Goal: Transaction & Acquisition: Purchase product/service

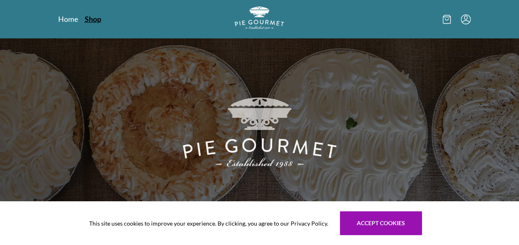
click at [92, 19] on link "Shop" at bounding box center [93, 19] width 17 height 10
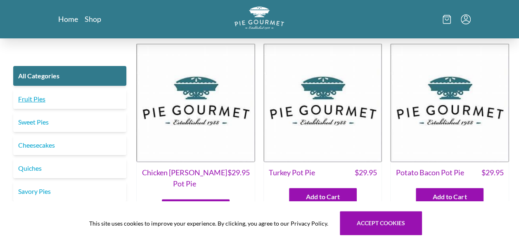
click at [37, 99] on link "Fruit Pies" at bounding box center [69, 99] width 113 height 20
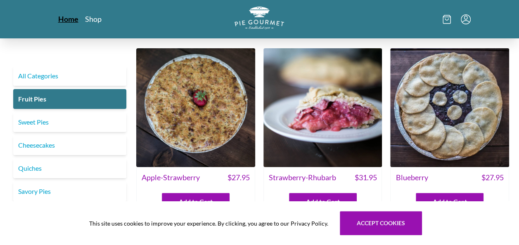
click at [63, 19] on link "Home" at bounding box center [68, 19] width 20 height 10
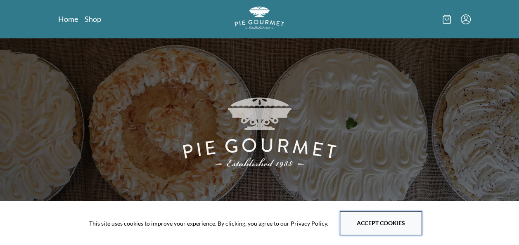
click at [370, 224] on button "Accept cookies" at bounding box center [381, 223] width 82 height 24
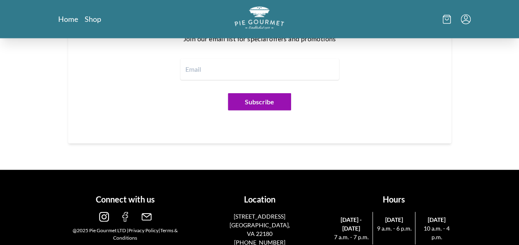
scroll to position [1038, 0]
